Goal: Task Accomplishment & Management: Complete application form

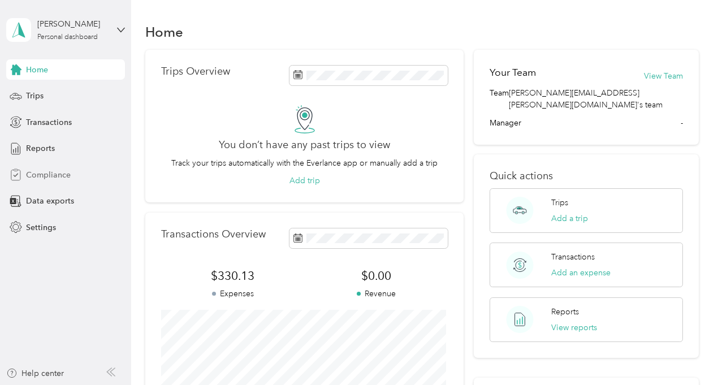
click at [40, 170] on span "Compliance" at bounding box center [48, 175] width 45 height 12
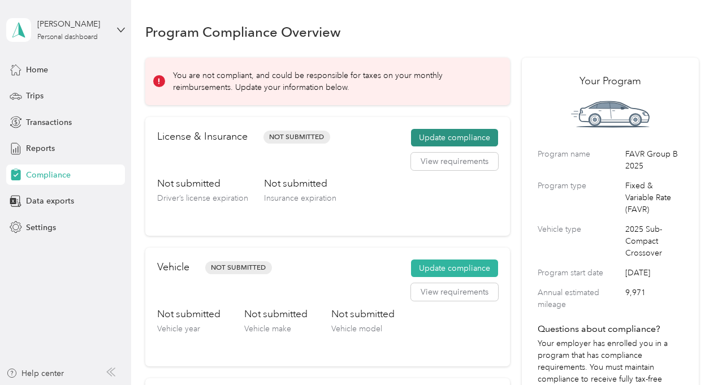
click at [440, 137] on button "Update compliance" at bounding box center [454, 138] width 87 height 18
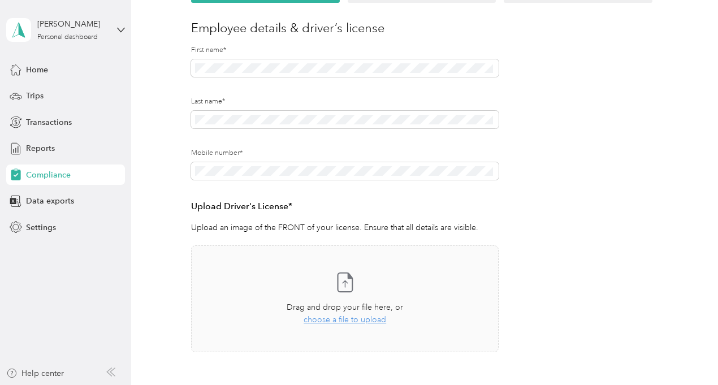
scroll to position [270, 0]
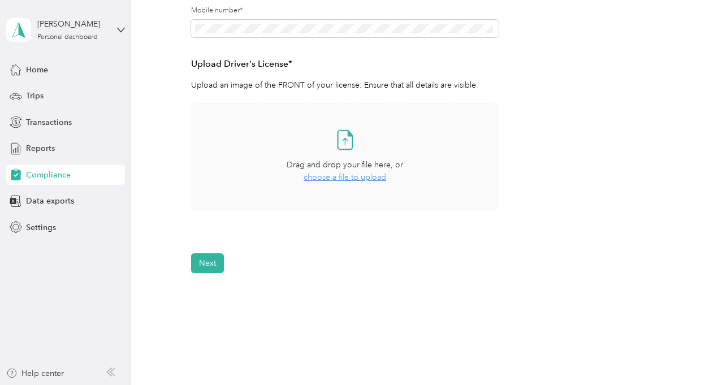
click at [336, 181] on span "choose a file to upload" at bounding box center [344, 177] width 83 height 10
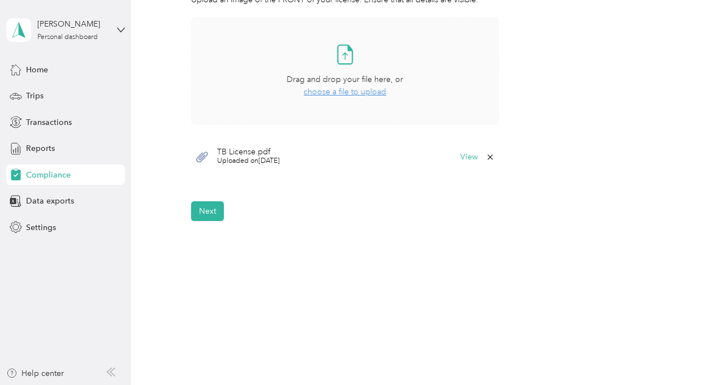
scroll to position [354, 0]
click at [201, 208] on button "Next" at bounding box center [207, 212] width 33 height 20
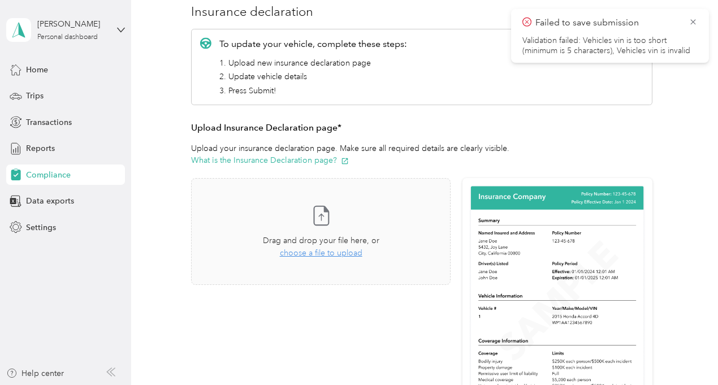
scroll to position [145, 0]
click at [298, 251] on span "choose a file to upload" at bounding box center [321, 252] width 83 height 10
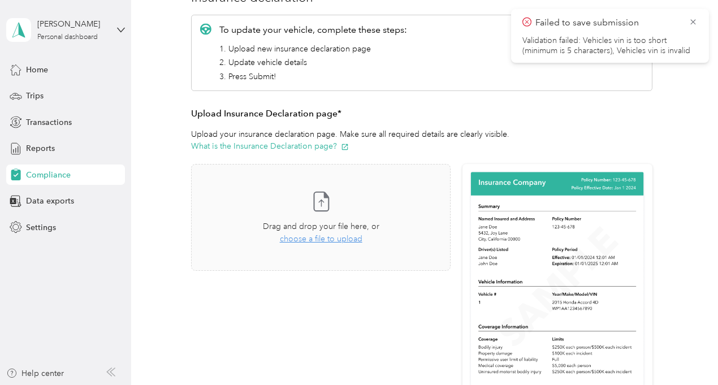
scroll to position [158, 0]
click at [312, 240] on span "choose a file to upload" at bounding box center [321, 238] width 83 height 10
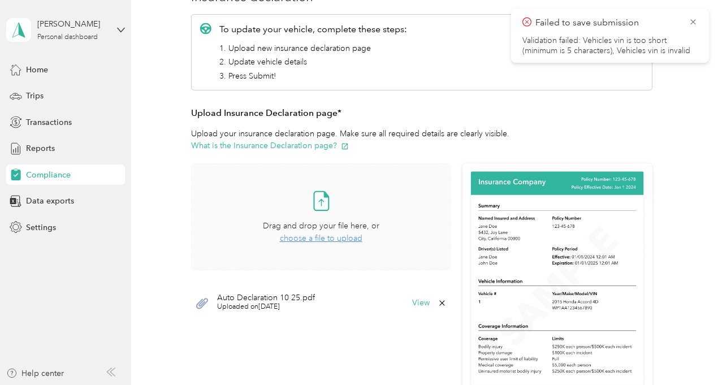
click at [259, 307] on span "Uploaded on [DATE]" at bounding box center [266, 307] width 98 height 10
click at [420, 303] on button "View" at bounding box center [421, 303] width 18 height 8
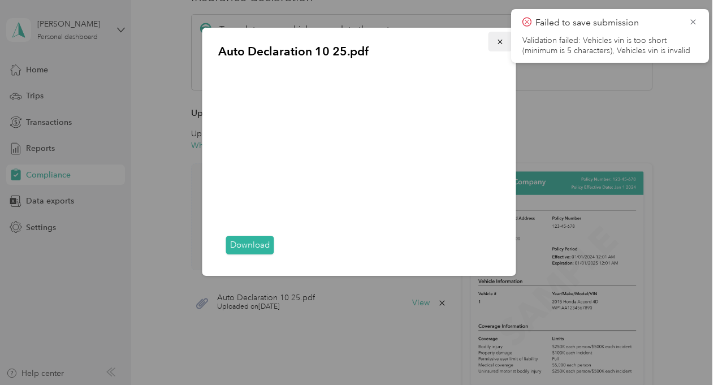
click at [501, 41] on icon "button" at bounding box center [499, 42] width 5 height 5
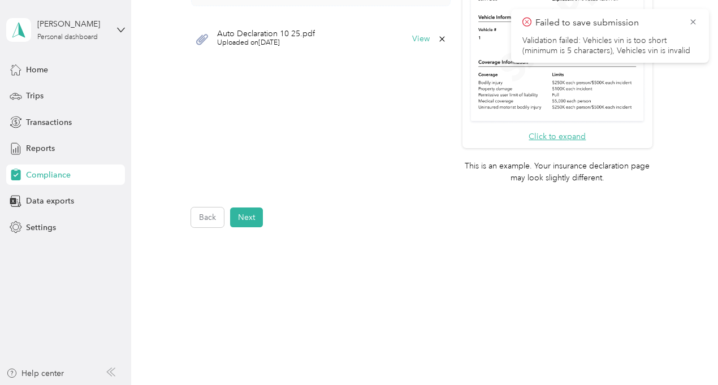
scroll to position [423, 0]
click at [251, 215] on button "Next" at bounding box center [246, 217] width 33 height 20
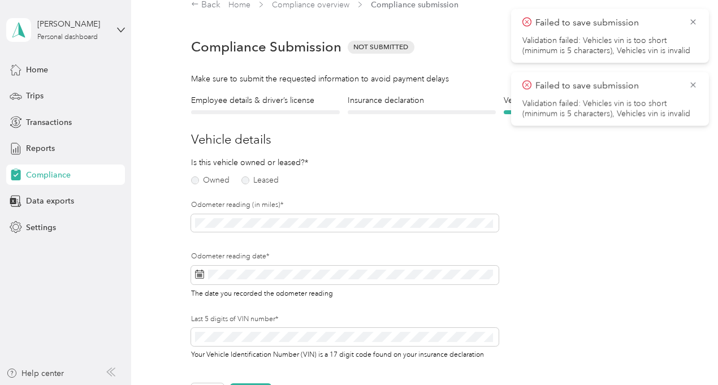
scroll to position [14, 0]
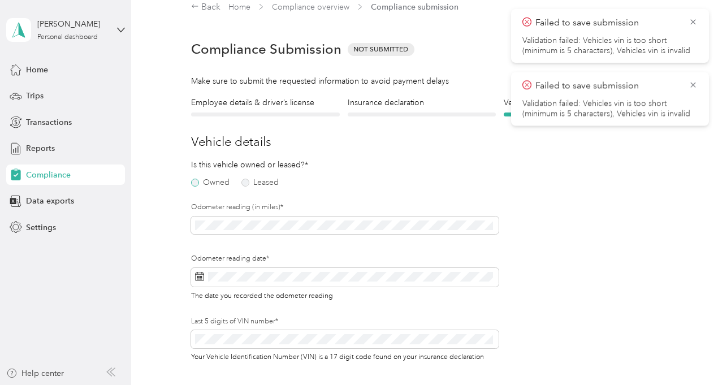
click at [194, 182] on label "Owned" at bounding box center [210, 183] width 38 height 8
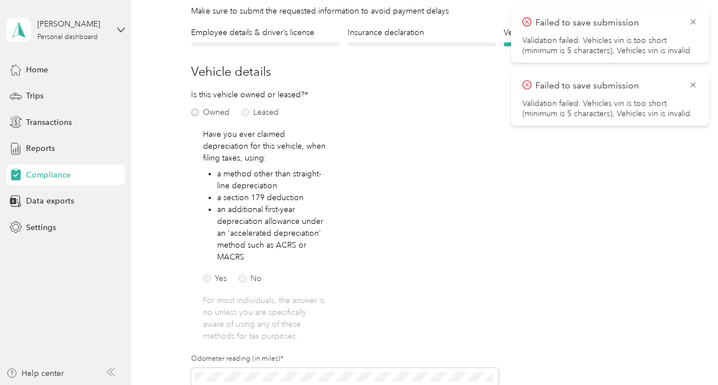
scroll to position [132, 0]
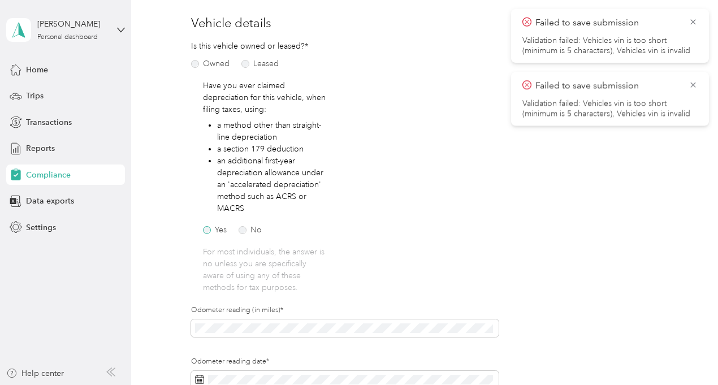
click at [207, 230] on label "Yes" at bounding box center [215, 230] width 24 height 8
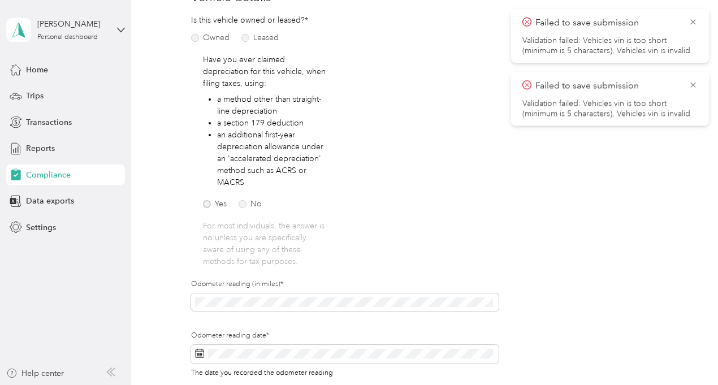
scroll to position [158, 0]
click at [245, 200] on label "No" at bounding box center [249, 204] width 23 height 8
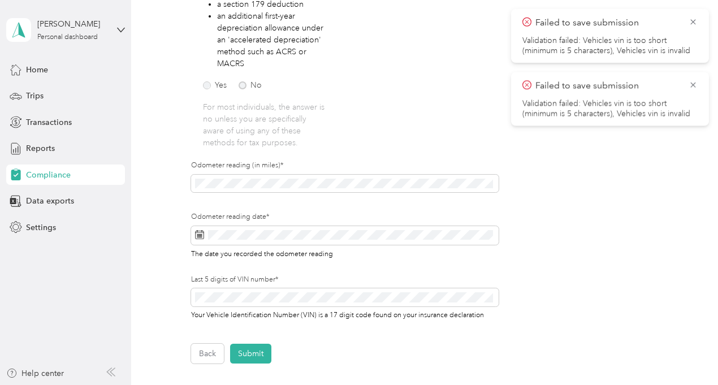
scroll to position [307, 0]
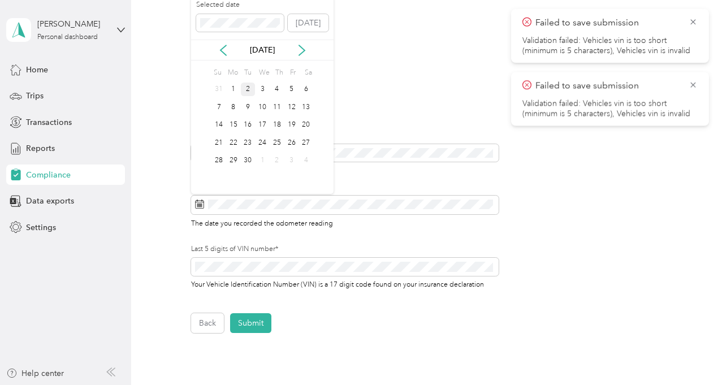
click at [245, 88] on div "2" at bounding box center [248, 90] width 15 height 14
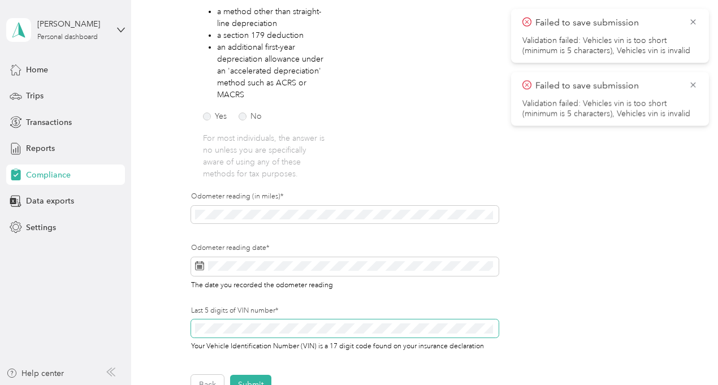
scroll to position [245, 0]
